Goal: Navigation & Orientation: Find specific page/section

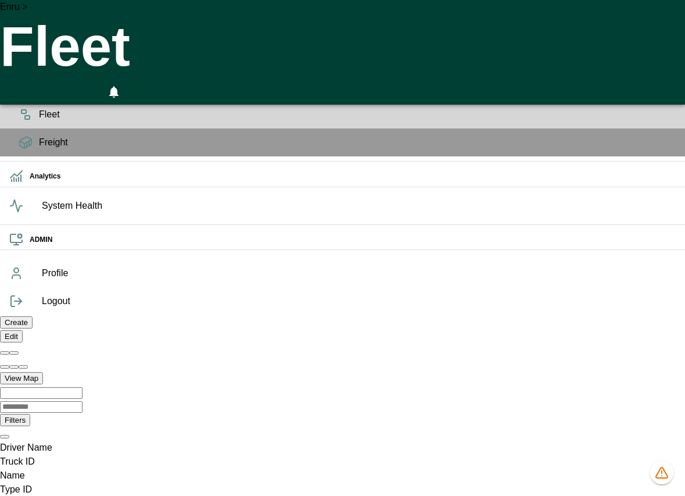
scroll to position [0, 827975]
